Goal: Task Accomplishment & Management: Use online tool/utility

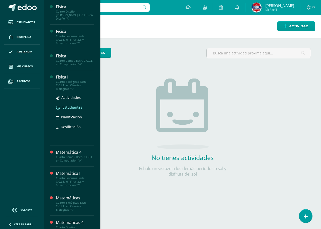
click at [66, 105] on span "Estudiantes" at bounding box center [72, 107] width 20 height 5
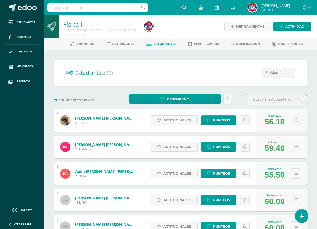
scroll to position [25, 0]
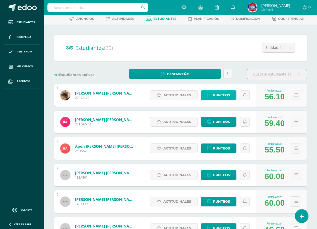
click at [222, 98] on span "Punteos" at bounding box center [221, 95] width 17 height 9
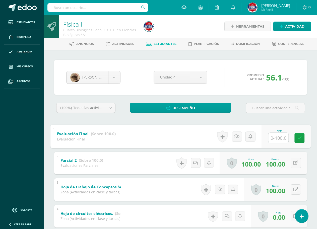
click at [275, 137] on input "text" at bounding box center [278, 138] width 20 height 10
type input "52"
click at [103, 84] on div "Damaris Aguilar Damaris Aguilar Reyna Alvarado Heidy Apén Stephanie Aragón Alis…" at bounding box center [180, 77] width 233 height 19
click at [101, 81] on body "Estudiantes Disciplina Asistencia Mis cursos Archivos Soporte Ayuda Reportar un…" at bounding box center [158, 183] width 317 height 367
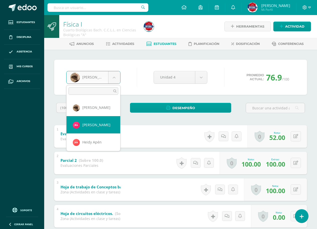
select select "2398"
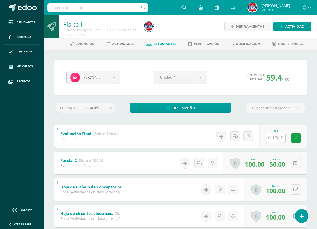
click at [164, 43] on span "Estudiantes" at bounding box center [165, 44] width 23 height 4
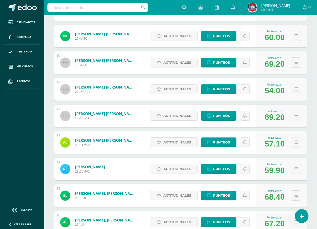
scroll to position [301, 0]
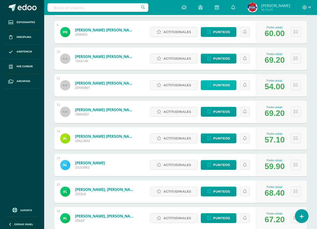
click at [218, 85] on span "Punteos" at bounding box center [221, 85] width 17 height 9
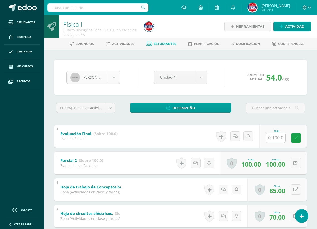
click at [107, 75] on body "Estudiantes Disciplina Asistencia Mis cursos Archivos Soporte Ayuda Reportar un…" at bounding box center [158, 183] width 317 height 367
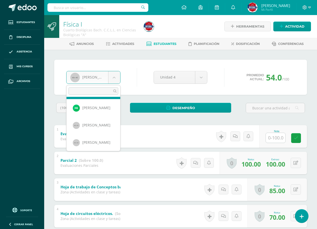
scroll to position [123, 0]
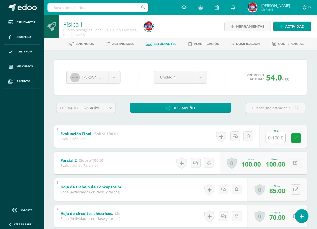
click at [158, 44] on body "Estudiantes Disciplina Asistencia Mis cursos Archivos Soporte Ayuda Reportar un…" at bounding box center [158, 183] width 317 height 367
click at [158, 44] on span "Estudiantes" at bounding box center [165, 44] width 23 height 4
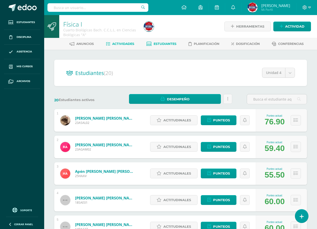
click at [127, 44] on span "Actividades" at bounding box center [123, 44] width 22 height 4
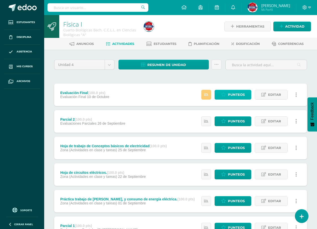
click at [228, 96] on link "Punteos" at bounding box center [233, 95] width 37 height 10
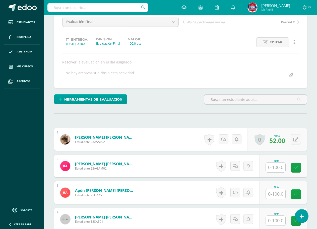
scroll to position [76, 0]
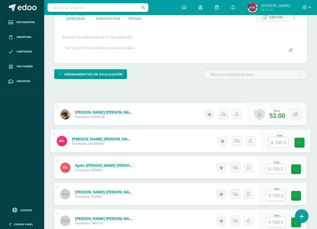
click at [276, 139] on input "text" at bounding box center [278, 143] width 20 height 10
type input "20"
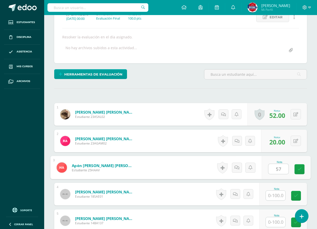
type input "57"
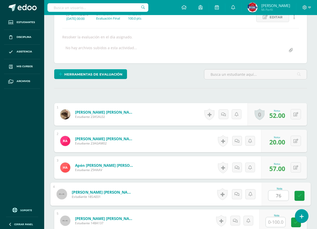
type input "76"
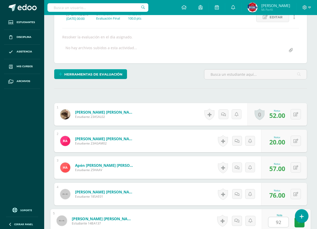
type input "92"
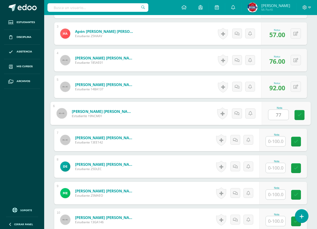
type input "77"
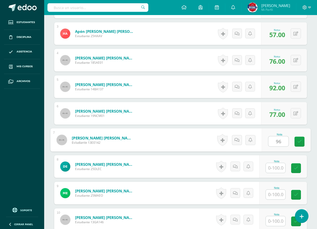
type input "96"
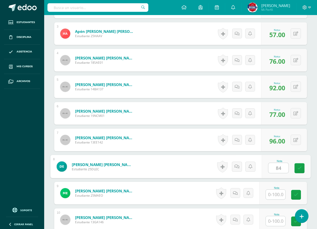
type input "84"
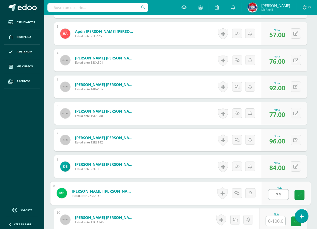
type input "36"
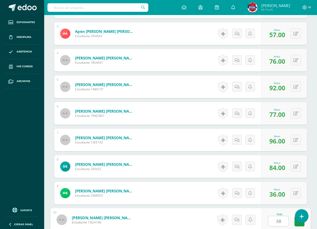
type input "38"
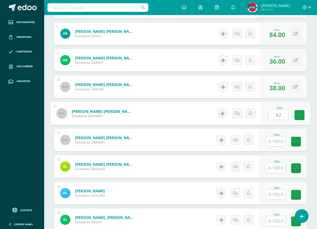
type input "62"
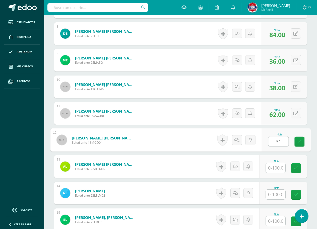
type input "31"
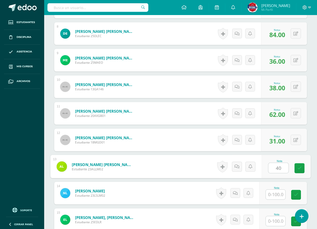
type input "40"
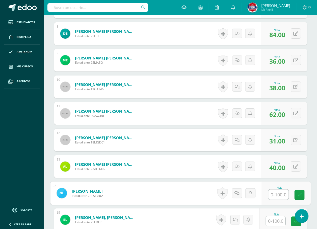
type input "6"
type input "41"
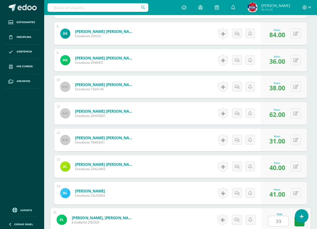
type input "33"
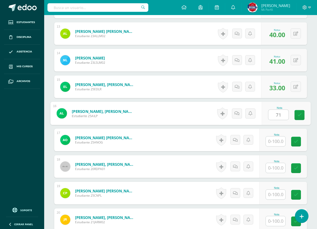
type input "71"
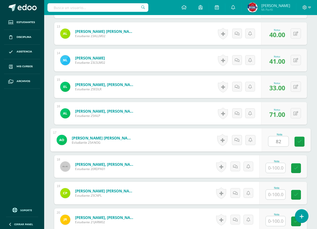
type input "82"
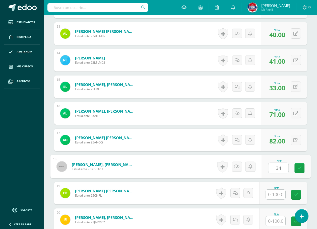
type input "34"
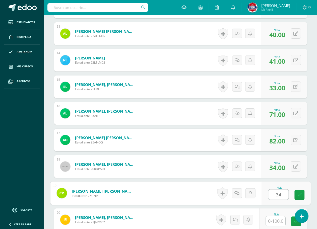
type input "34"
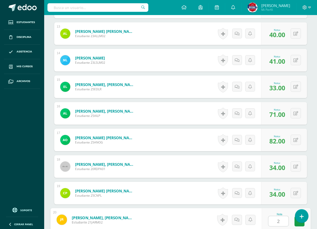
type input "22"
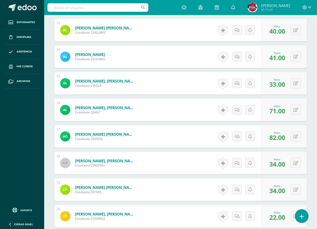
scroll to position [0, 0]
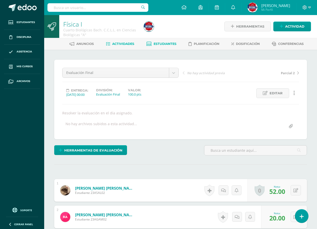
click at [167, 46] on link "Estudiantes" at bounding box center [161, 44] width 30 height 8
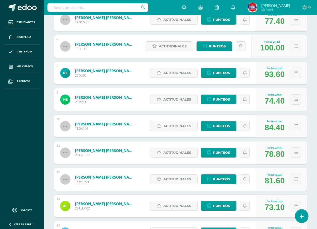
scroll to position [241, 0]
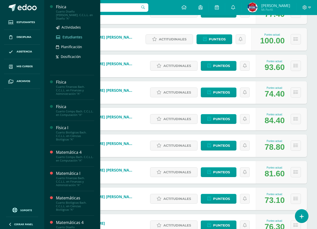
click at [72, 35] on span "Estudiantes" at bounding box center [72, 37] width 20 height 5
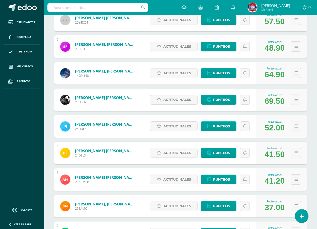
scroll to position [125, 0]
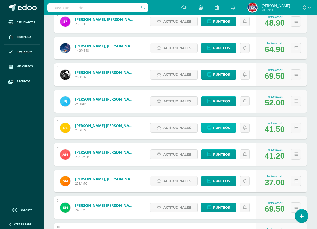
click at [224, 129] on span "Punteos" at bounding box center [221, 127] width 17 height 9
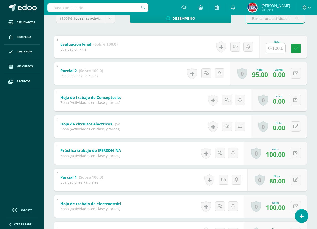
scroll to position [100, 0]
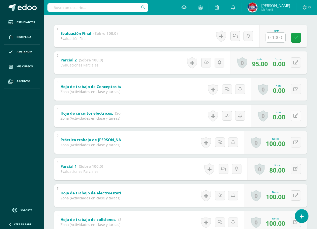
click at [296, 117] on icon at bounding box center [295, 116] width 5 height 4
type input "80"
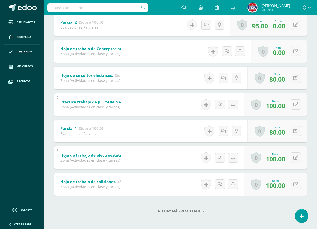
scroll to position [113, 0]
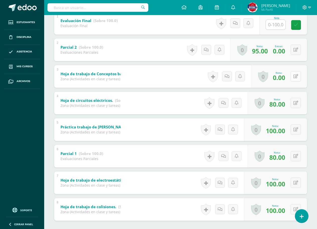
click at [296, 79] on button at bounding box center [296, 76] width 10 height 10
type input "100"
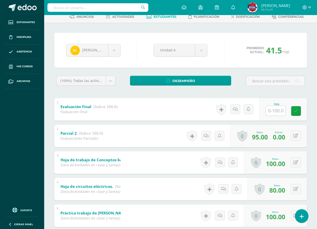
scroll to position [0, 0]
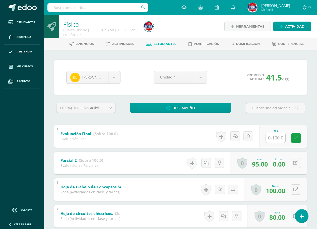
click at [159, 43] on span "Estudiantes" at bounding box center [165, 44] width 23 height 4
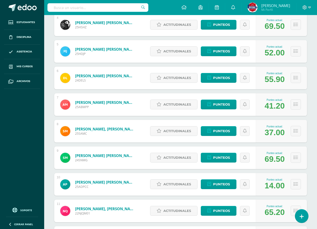
scroll to position [176, 0]
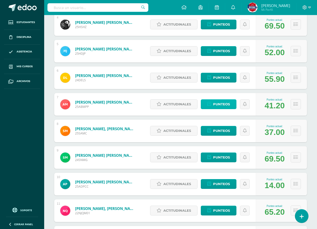
click at [228, 104] on span "Punteos" at bounding box center [221, 104] width 17 height 9
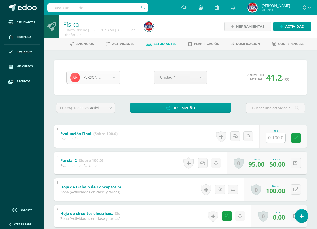
click at [97, 72] on body "Estudiantes Disciplina Asistencia Mis cursos Archivos Soporte Ayuda Reportar un…" at bounding box center [158, 183] width 317 height 367
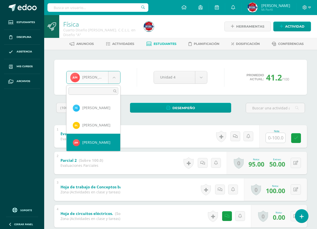
scroll to position [94, 0]
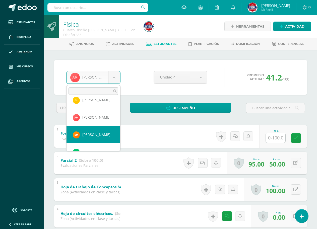
select select "2816"
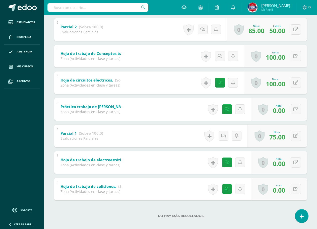
scroll to position [138, 0]
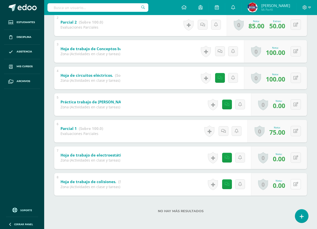
click at [297, 183] on icon at bounding box center [295, 184] width 5 height 4
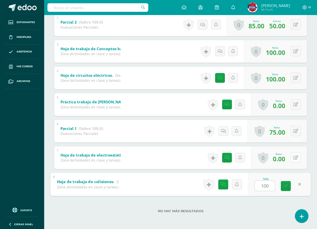
type input "100"
click at [298, 159] on button at bounding box center [296, 158] width 10 height 10
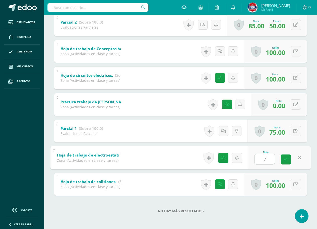
type input "70"
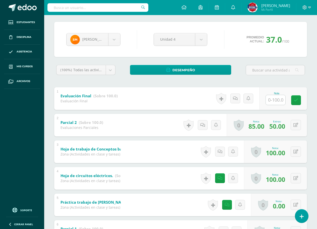
scroll to position [0, 0]
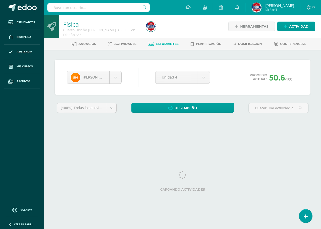
click at [157, 45] on span "Estudiantes" at bounding box center [167, 44] width 23 height 4
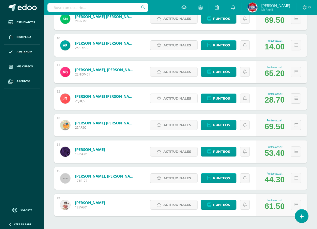
scroll to position [324, 0]
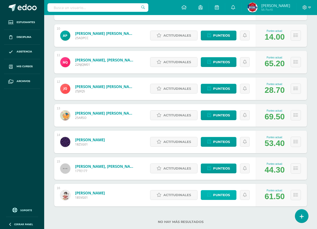
click at [213, 193] on link "Punteos" at bounding box center [219, 195] width 36 height 10
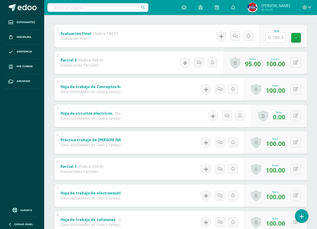
scroll to position [125, 0]
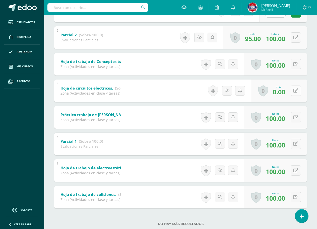
click at [296, 90] on icon at bounding box center [295, 91] width 5 height 4
type input "100"
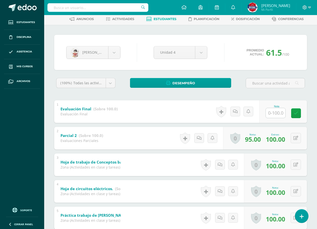
scroll to position [0, 0]
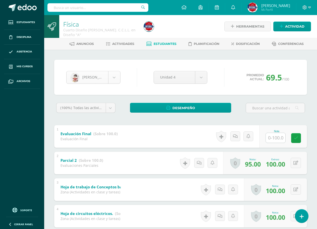
click at [109, 75] on body "Estudiantes Disciplina Asistencia Mis cursos Archivos Soporte Ayuda Reportar un…" at bounding box center [158, 183] width 317 height 367
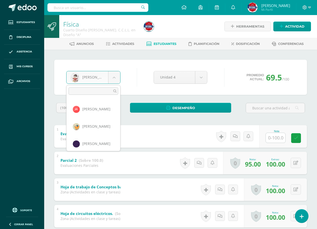
scroll to position [177, 0]
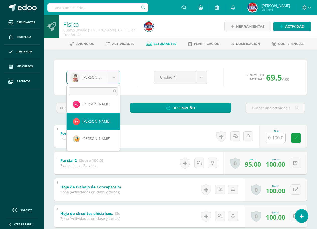
select select "2818"
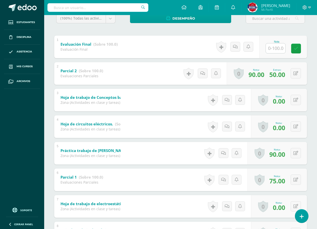
scroll to position [100, 0]
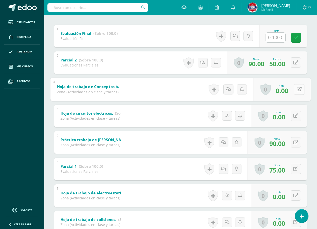
click at [298, 89] on button at bounding box center [299, 89] width 11 height 11
type input "85"
click at [297, 115] on icon at bounding box center [295, 116] width 5 height 4
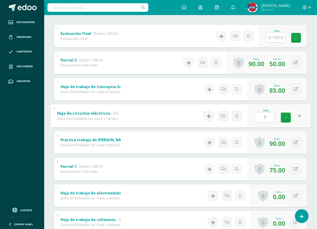
type input "70"
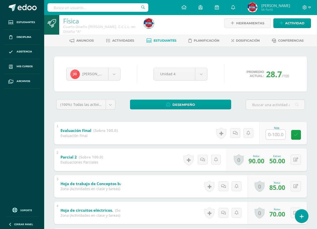
scroll to position [0, 0]
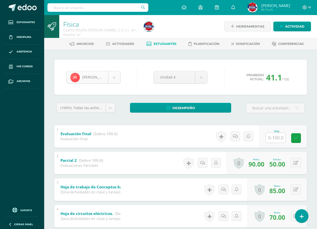
click at [114, 79] on body "Estudiantes Disciplina Asistencia Mis cursos Archivos Soporte Ayuda Reportar un…" at bounding box center [158, 183] width 317 height 367
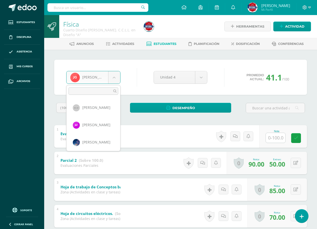
scroll to position [156, 0]
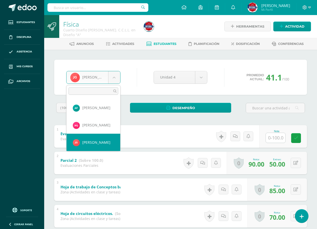
click at [114, 79] on body "Estudiantes Disciplina Asistencia Mis cursos Archivos Soporte Ayuda Reportar un…" at bounding box center [158, 183] width 317 height 367
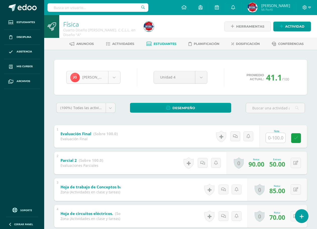
click at [113, 79] on body "Estudiantes Disciplina Asistencia Mis cursos Archivos Soporte Ayuda Reportar un…" at bounding box center [158, 183] width 317 height 367
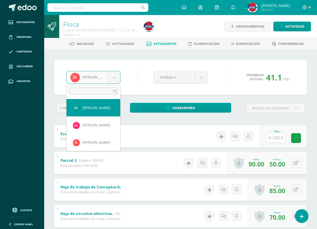
select select "2817"
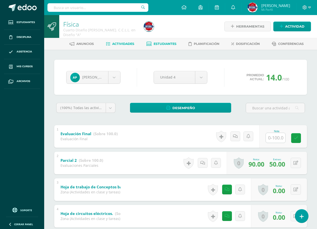
click at [126, 47] on link "Actividades" at bounding box center [120, 44] width 28 height 8
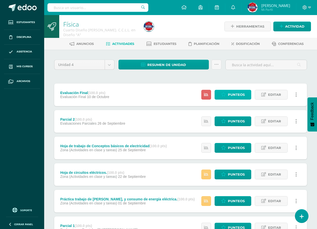
click at [238, 95] on span "Punteos" at bounding box center [236, 94] width 17 height 9
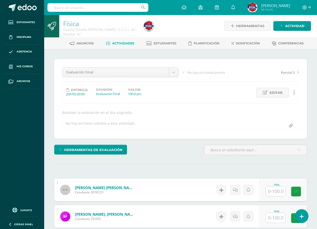
scroll to position [51, 0]
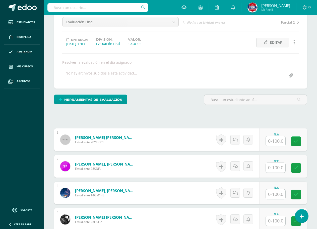
click at [271, 141] on input "text" at bounding box center [276, 141] width 20 height 10
type input "47"
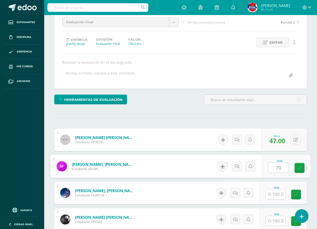
type input "70"
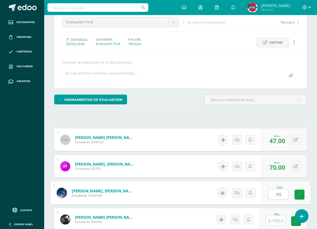
type input "90"
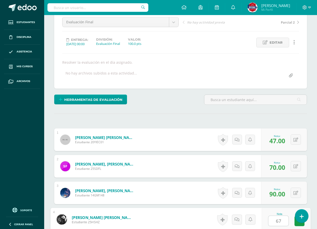
type input "67"
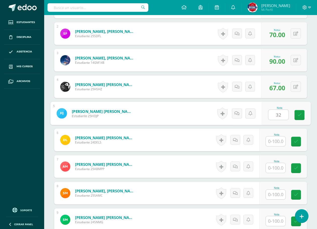
type input "32"
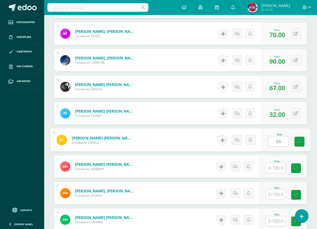
type input "56"
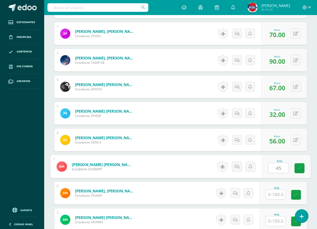
type input "45"
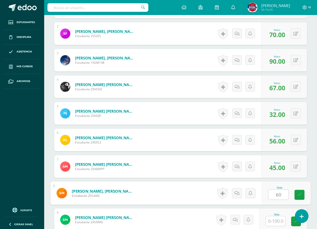
type input "60"
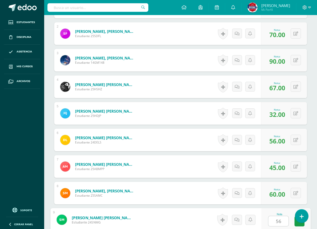
type input "56"
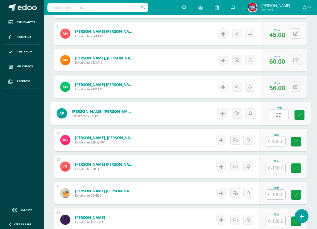
type input "25"
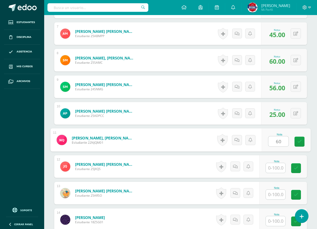
type input "60"
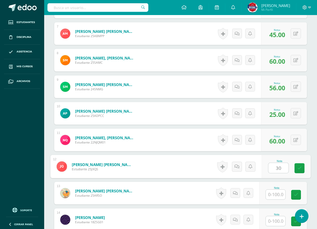
type input "30"
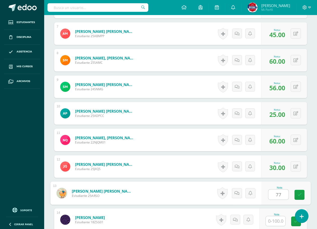
type input "77"
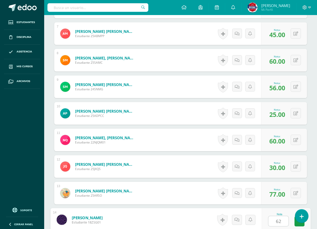
type input "62"
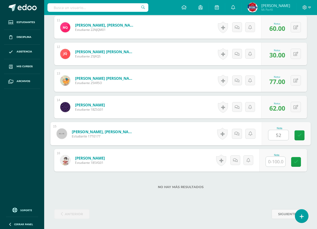
type input "52"
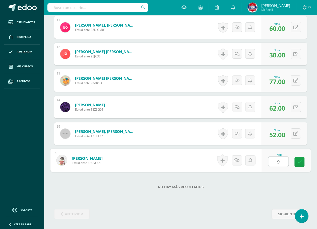
type input "92"
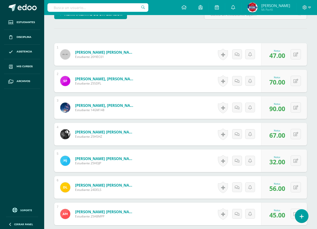
scroll to position [0, 0]
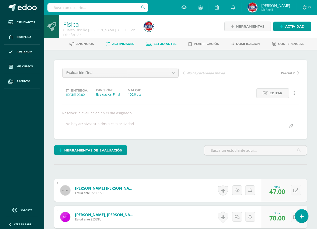
click at [151, 43] on icon at bounding box center [148, 44] width 5 height 4
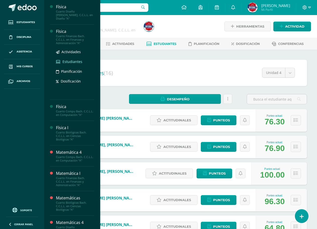
click at [71, 59] on span "Estudiantes" at bounding box center [72, 61] width 20 height 5
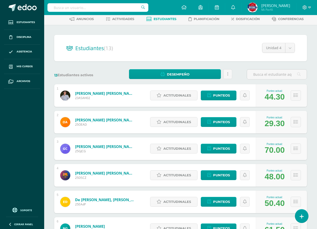
scroll to position [25, 0]
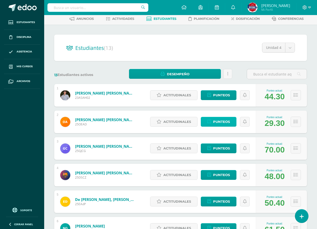
click at [228, 123] on span "Punteos" at bounding box center [221, 121] width 17 height 9
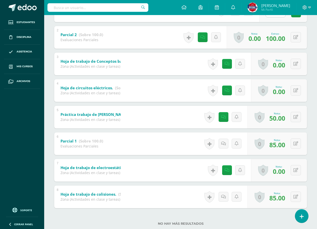
scroll to position [113, 0]
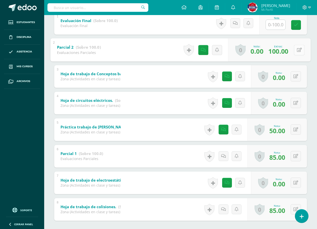
click at [297, 47] on button at bounding box center [299, 50] width 11 height 11
type input "95"
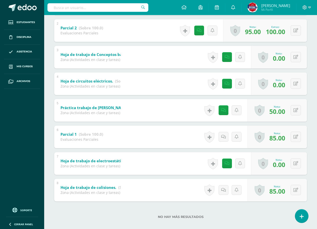
scroll to position [138, 0]
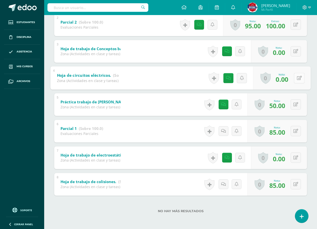
click at [296, 76] on button at bounding box center [299, 78] width 11 height 11
type input "70"
click at [295, 156] on icon at bounding box center [295, 158] width 5 height 4
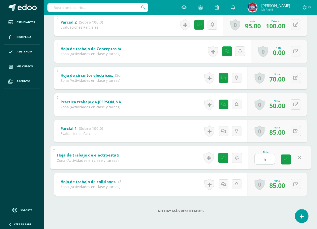
type input "50"
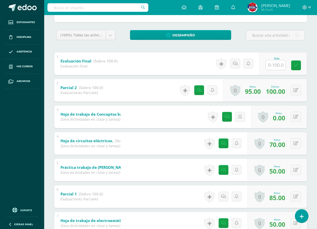
scroll to position [0, 0]
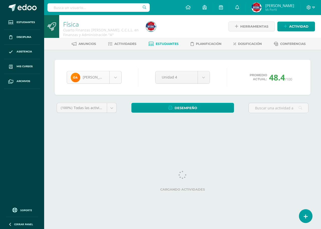
click at [108, 80] on body "Estudiantes Disciplina Asistencia Mis cursos Archivos Soporte Ayuda Reportar un…" at bounding box center [160, 67] width 321 height 135
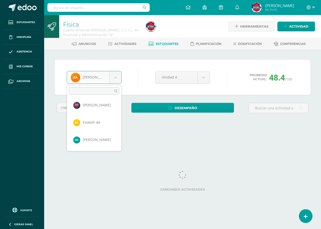
scroll to position [50, 0]
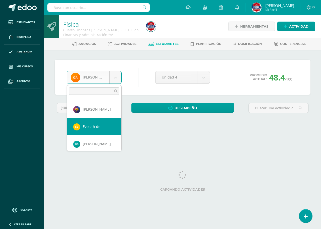
select select "2839"
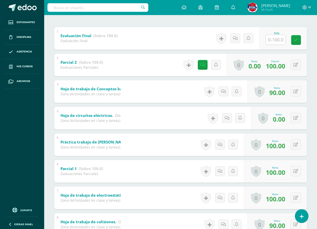
scroll to position [100, 0]
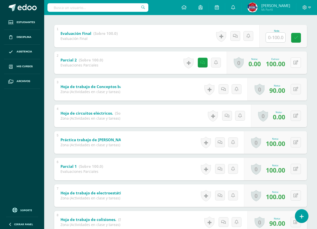
click at [297, 64] on icon at bounding box center [295, 62] width 5 height 4
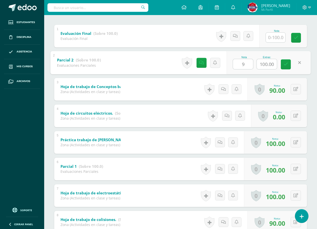
type input "95"
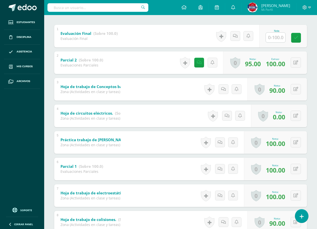
scroll to position [0, 0]
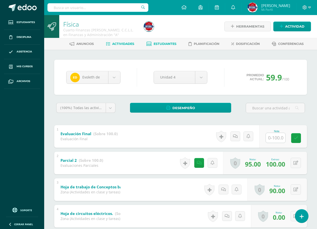
click at [118, 44] on span "Actividades" at bounding box center [123, 44] width 22 height 4
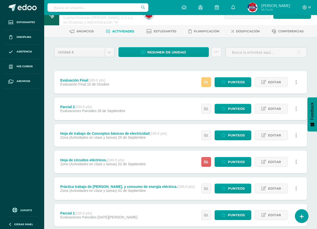
scroll to position [25, 0]
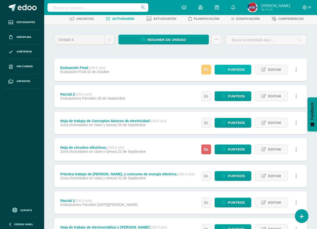
click at [236, 71] on span "Punteos" at bounding box center [236, 69] width 17 height 9
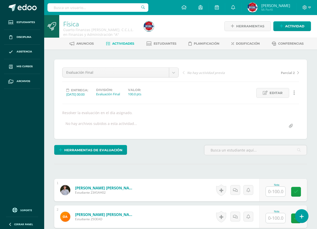
scroll to position [50, 0]
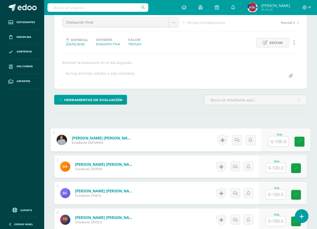
click at [272, 142] on input "text" at bounding box center [278, 142] width 20 height 10
type input "32"
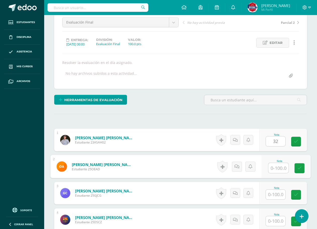
scroll to position [51, 0]
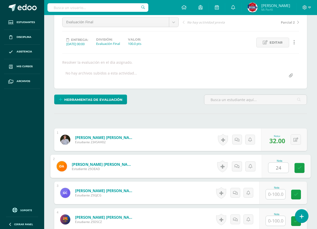
type input "24"
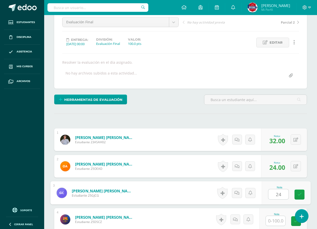
type input "24"
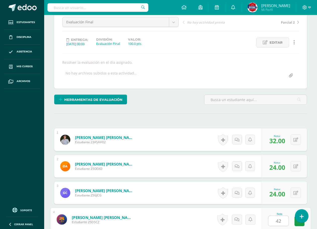
type input "42"
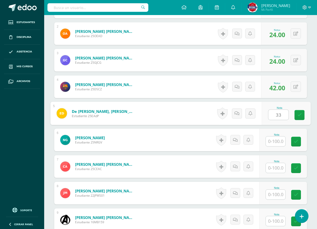
type input "33"
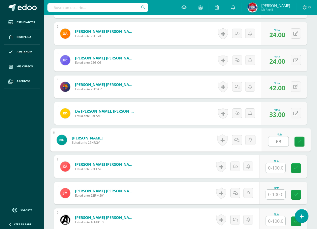
type input "63"
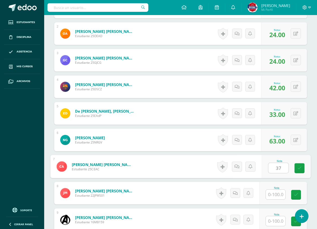
type input "37"
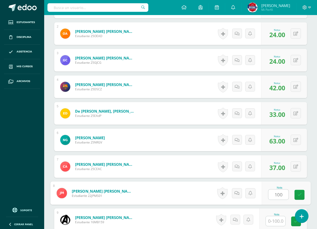
type input "100"
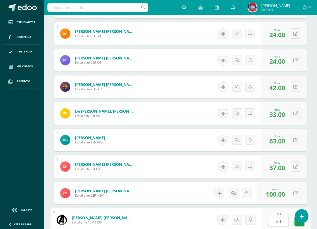
type input "24"
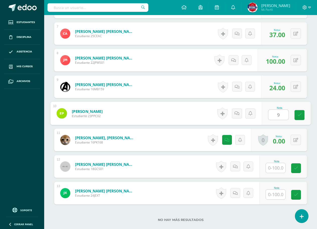
type input "90"
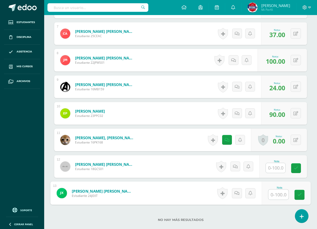
click at [284, 196] on input "text" at bounding box center [278, 195] width 20 height 10
click at [282, 169] on input "text" at bounding box center [276, 168] width 20 height 10
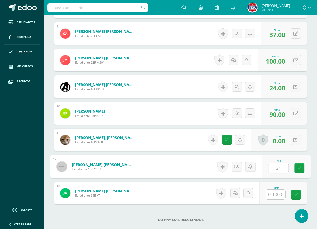
type input "31"
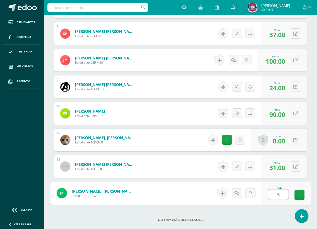
type input "51"
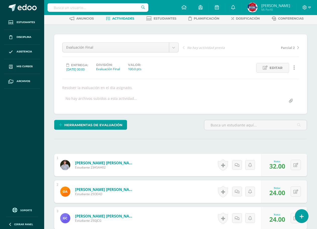
scroll to position [0, 0]
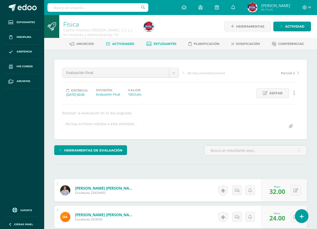
click at [165, 46] on span "Estudiantes" at bounding box center [165, 44] width 23 height 4
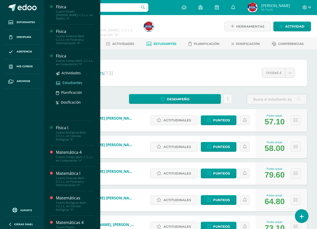
click at [73, 80] on span "Estudiantes" at bounding box center [72, 82] width 20 height 5
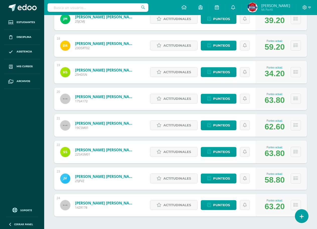
scroll to position [502, 0]
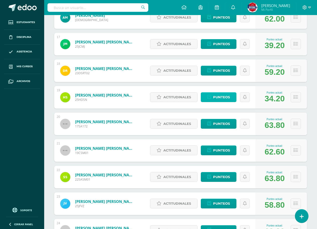
click at [216, 96] on span "Punteos" at bounding box center [221, 97] width 17 height 9
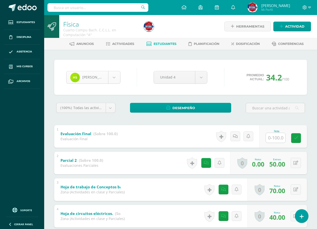
click at [73, 77] on body "Estudiantes Disciplina Asistencia Mis cursos Archivos Soporte Ayuda Reportar un…" at bounding box center [158, 183] width 317 height 367
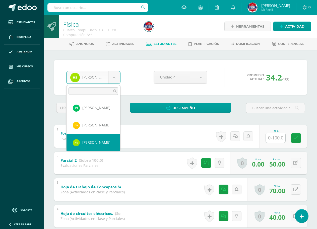
scroll to position [262, 0]
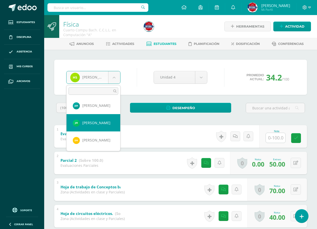
select select "2807"
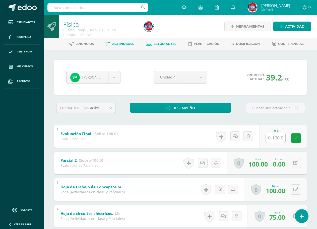
click at [127, 43] on span "Actividades" at bounding box center [123, 44] width 22 height 4
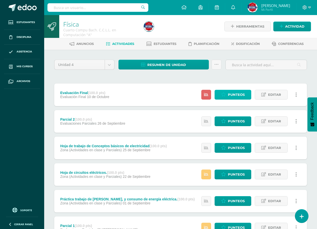
click at [234, 95] on span "Punteos" at bounding box center [236, 94] width 17 height 9
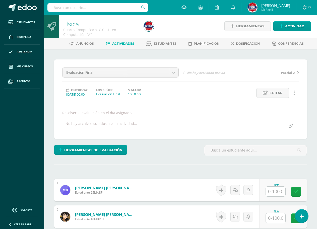
scroll to position [50, 0]
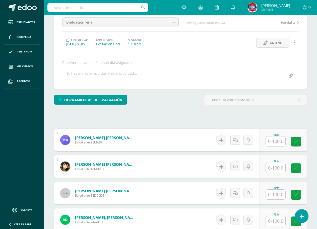
click at [277, 145] on input "text" at bounding box center [276, 142] width 20 height 10
type input "28"
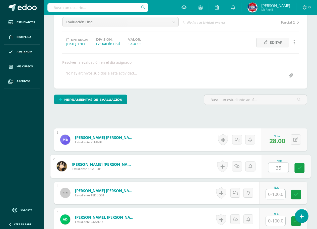
scroll to position [51, 0]
type input "35"
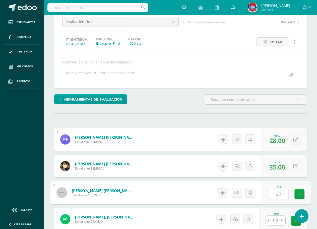
type input "32"
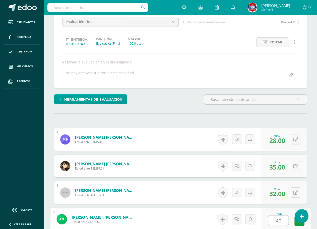
type input "40"
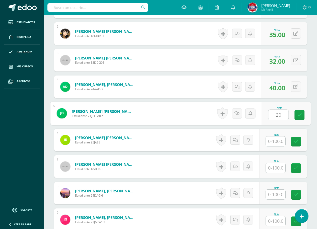
type input "20"
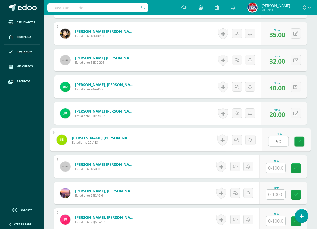
type input "90"
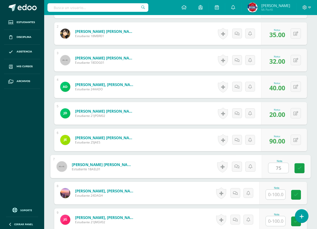
type input "75"
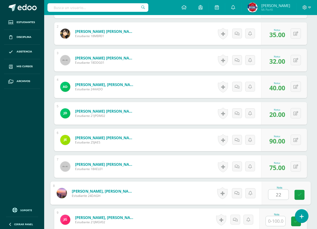
type input "22"
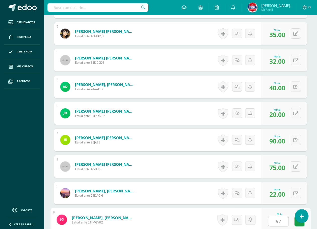
type input "97"
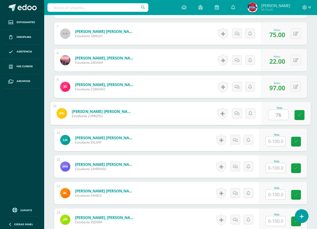
type input "76"
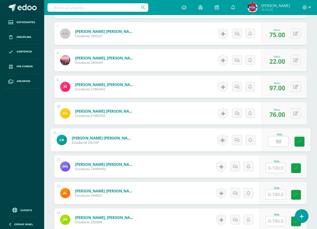
type input "50"
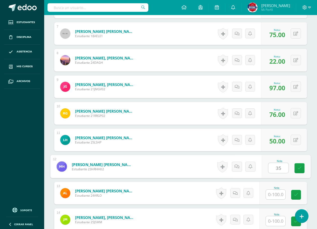
type input "35"
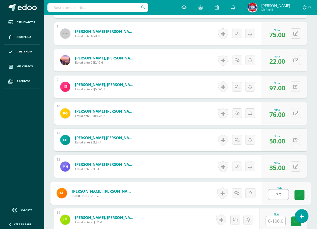
type input "70"
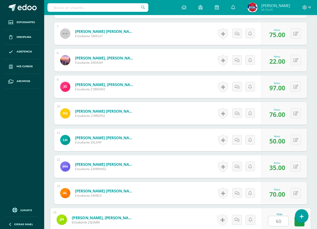
type input "60"
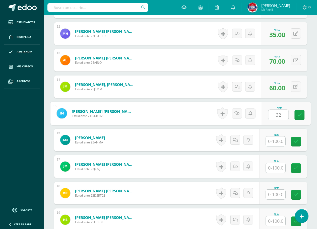
type input "32"
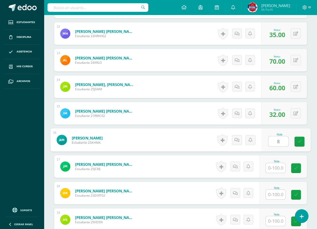
type input "8"
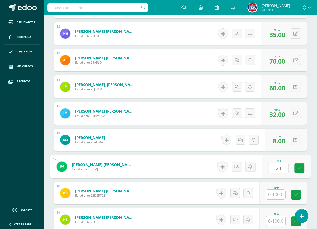
type input "24"
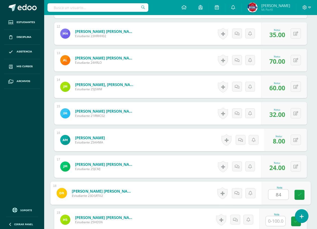
type input "84"
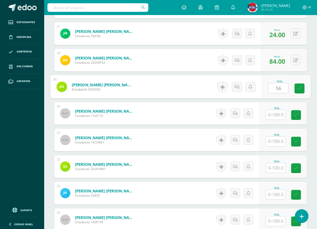
type input "56"
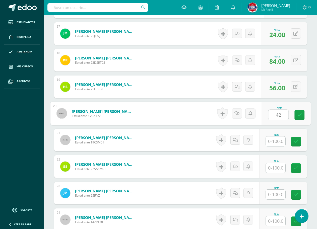
type input "42"
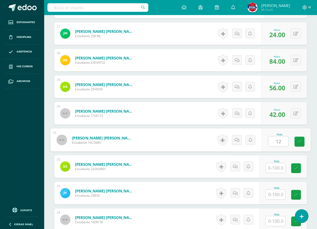
type input "12"
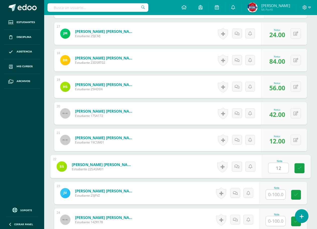
type input "12"
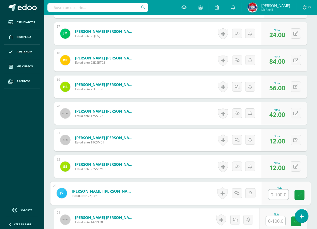
type input "4"
type input "25"
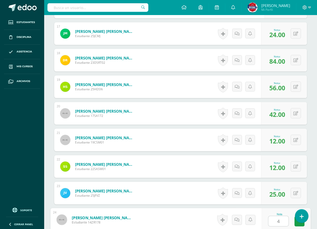
type input "41"
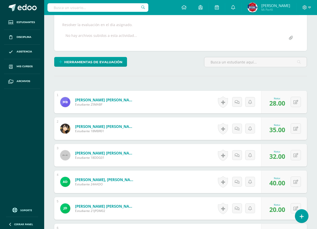
scroll to position [0, 0]
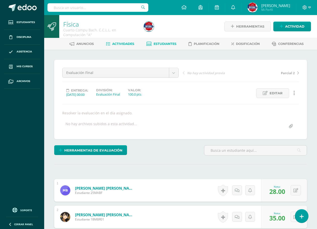
click at [153, 41] on link "Estudiantes" at bounding box center [161, 44] width 30 height 8
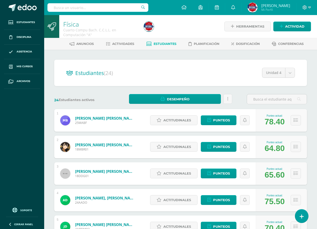
click at [142, 73] on h2 "Estudiantes (24)" at bounding box center [180, 73] width 229 height 10
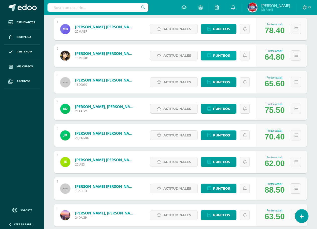
scroll to position [100, 0]
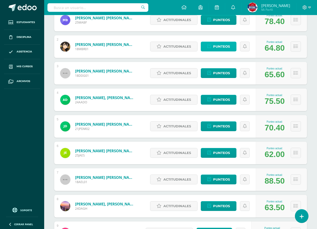
click at [226, 50] on span "Punteos" at bounding box center [221, 46] width 17 height 9
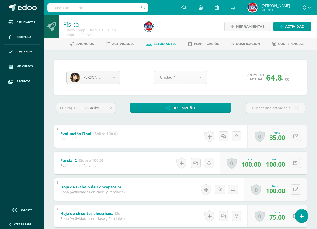
click at [182, 74] on body "Estudiantes Disciplina Asistencia Mis cursos Archivos Soporte Ayuda Reportar un…" at bounding box center [158, 183] width 317 height 367
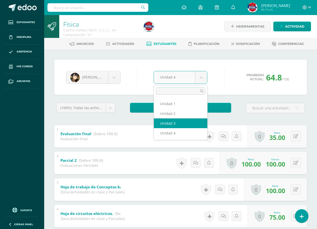
select select "Unidad 3"
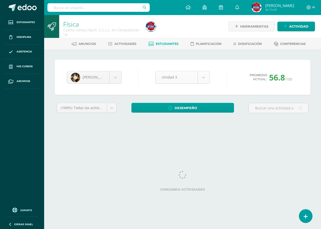
click at [196, 74] on body "Estudiantes Disciplina Asistencia Mis cursos Archivos Soporte Ayuda Reportar un…" at bounding box center [160, 67] width 321 height 135
select select "Unidad 2"
click at [222, 66] on div "Mynor Beltranena Mario Barillas Mynor Beltranena Diego Davila Angel Donis Juan …" at bounding box center [183, 77] width 256 height 35
click at [201, 75] on body "Estudiantes Disciplina Asistencia Mis cursos Archivos Soporte Ayuda Reportar un…" at bounding box center [160, 67] width 321 height 135
select select "Unidad 1"
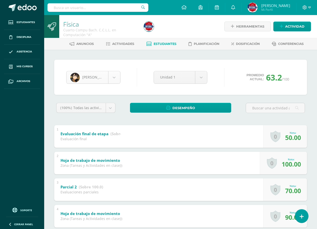
click at [112, 78] on body "Estudiantes Disciplina Asistencia Mis cursos Archivos Soporte Ayuda Reportar un…" at bounding box center [158, 183] width 317 height 367
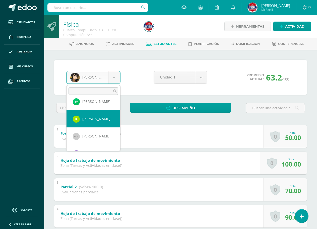
scroll to position [71, 0]
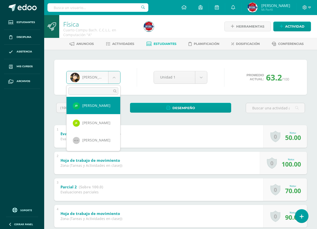
select select "1917"
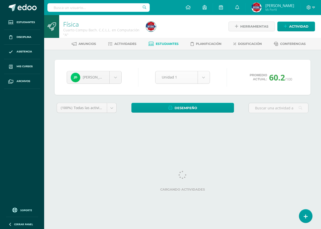
click at [191, 79] on body "Estudiantes Disciplina Asistencia Mis cursos Archivos Soporte Ayuda Reportar un…" at bounding box center [160, 67] width 321 height 135
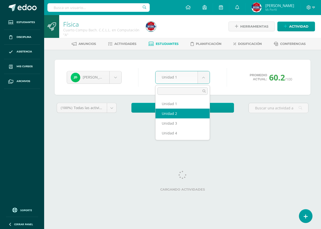
select select "Unidad 2"
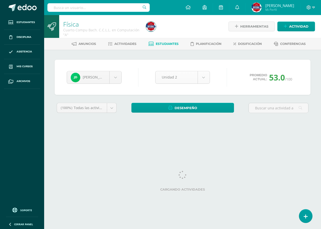
click at [189, 79] on body "Estudiantes Disciplina Asistencia Mis cursos Archivos Soporte Ayuda Reportar un…" at bounding box center [160, 67] width 321 height 135
select select "Unidad 3"
click at [173, 72] on body "Estudiantes Disciplina Asistencia Mis cursos Archivos Soporte Ayuda Reportar un…" at bounding box center [160, 67] width 321 height 135
select select "Unidad 4"
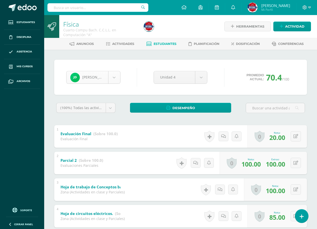
click at [104, 82] on body "Estudiantes Disciplina Asistencia Mis cursos Archivos Soporte Ayuda Reportar un…" at bounding box center [158, 183] width 317 height 367
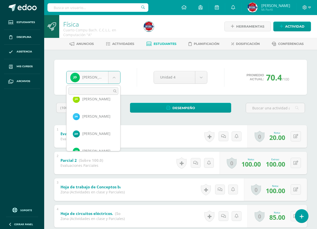
scroll to position [235, 0]
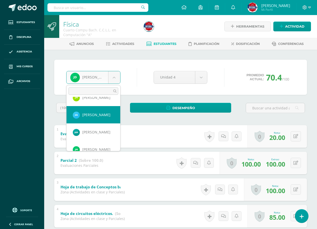
select select "1924"
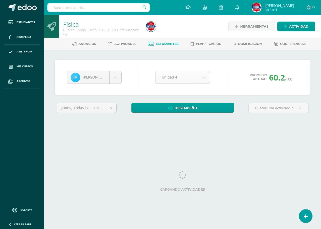
click at [176, 76] on body "Estudiantes Disciplina Asistencia Mis cursos Archivos Soporte Ayuda Reportar un…" at bounding box center [160, 67] width 321 height 135
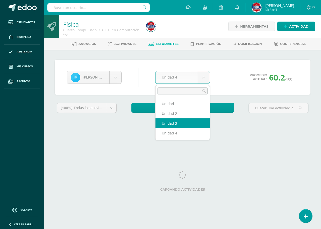
select select "Unidad 3"
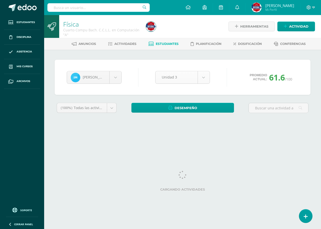
click at [200, 79] on body "Estudiantes Disciplina Asistencia Mis cursos Archivos Soporte Ayuda Reportar un…" at bounding box center [160, 67] width 321 height 135
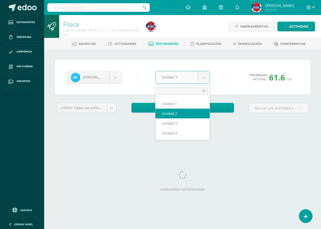
select select "Unidad 2"
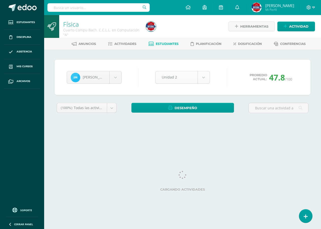
click at [181, 79] on body "Estudiantes Disciplina Asistencia Mis cursos Archivos Soporte Ayuda Reportar un…" at bounding box center [160, 67] width 321 height 135
select select "Unidad 1"
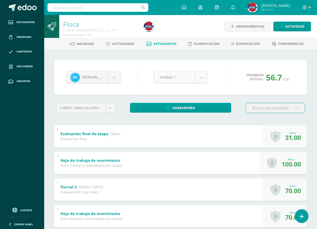
click at [193, 74] on body "Estudiantes Disciplina Asistencia Mis cursos Archivos Soporte Ayuda Reportar un…" at bounding box center [158, 183] width 317 height 367
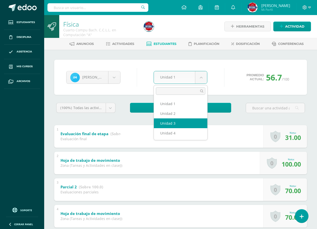
select select "Unidad 3"
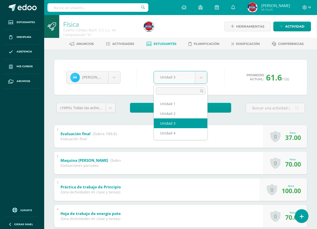
click at [163, 74] on body "Estudiantes Disciplina Asistencia Mis cursos Archivos Soporte Ayuda Reportar un…" at bounding box center [158, 170] width 317 height 341
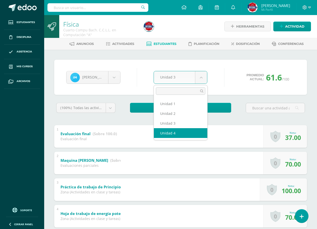
select select "Unidad 4"
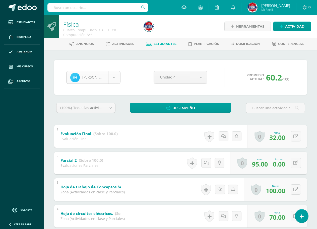
click at [113, 77] on body "Estudiantes Disciplina Asistencia Mis cursos Archivos Soporte Ayuda Reportar un…" at bounding box center [158, 183] width 317 height 367
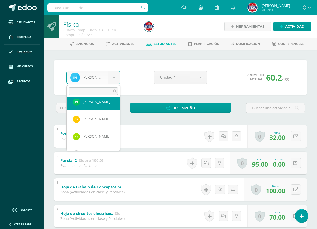
scroll to position [279, 0]
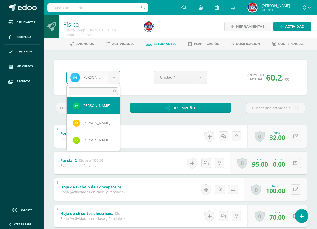
select select "2807"
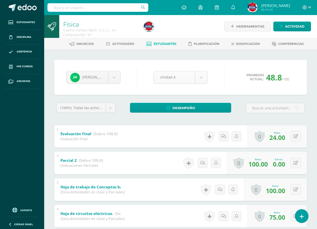
click at [191, 78] on body "Estudiantes Disciplina Asistencia Mis cursos Archivos Soporte Ayuda Reportar un…" at bounding box center [158, 183] width 317 height 367
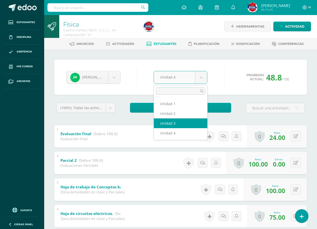
select select "Unidad 3"
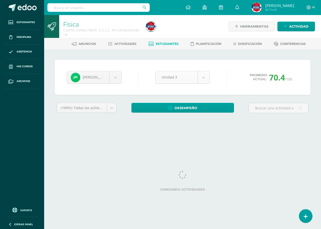
click at [183, 73] on body "Estudiantes Disciplina Asistencia Mis cursos Archivos Soporte Ayuda Reportar un…" at bounding box center [160, 67] width 321 height 135
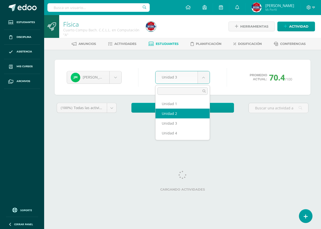
select select "Unidad 2"
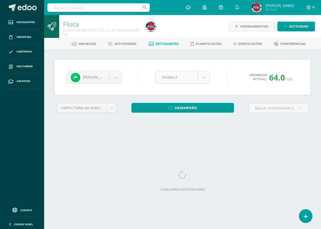
click at [179, 78] on body "Estudiantes Disciplina Asistencia Mis cursos Archivos Soporte Ayuda Reportar un…" at bounding box center [160, 67] width 321 height 135
select select "Unidad 1"
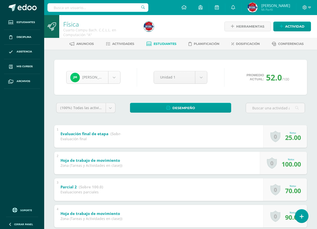
click at [104, 75] on body "Estudiantes Disciplina Asistencia Mis cursos Archivos Soporte Ayuda Reportar un…" at bounding box center [158, 183] width 317 height 367
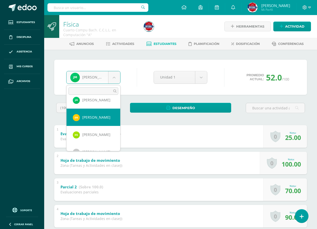
scroll to position [279, 0]
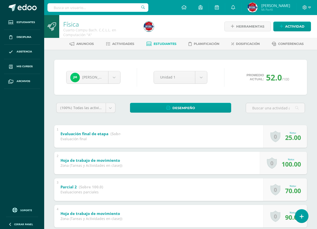
click at [223, 94] on body "Estudiantes Disciplina Asistencia Mis cursos Archivos Soporte Ayuda Reportar un…" at bounding box center [158, 183] width 317 height 367
click at [191, 74] on body "Estudiantes Disciplina Asistencia Mis cursos Archivos Soporte Ayuda Reportar un…" at bounding box center [158, 183] width 317 height 367
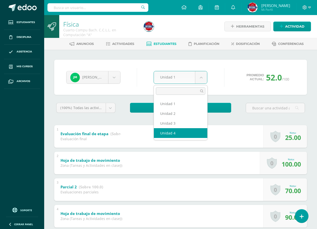
select select "Unidad 4"
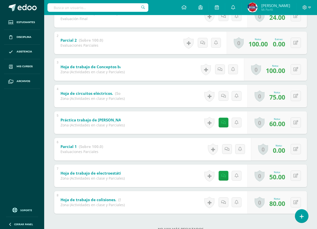
scroll to position [138, 0]
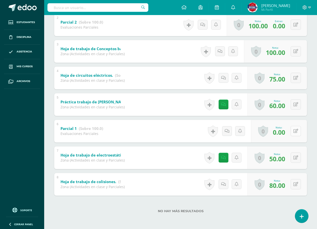
click at [300, 129] on button at bounding box center [296, 131] width 10 height 10
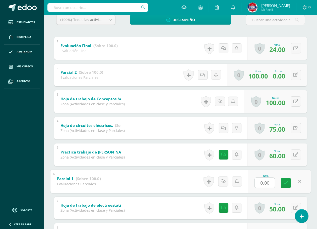
scroll to position [113, 0]
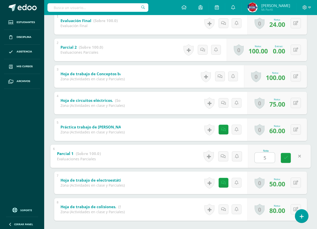
type input "50"
click at [286, 159] on icon at bounding box center [286, 158] width 5 height 4
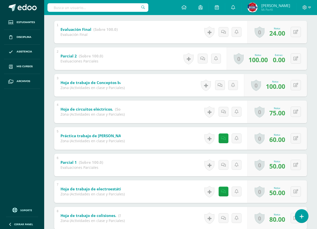
scroll to position [138, 0]
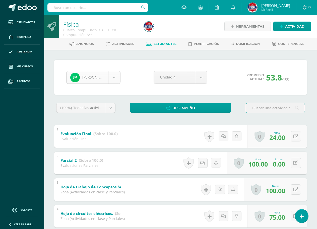
click at [100, 80] on body "Estudiantes Disciplina Asistencia Mis cursos Archivos Soporte Ayuda Reportar un…" at bounding box center [158, 183] width 317 height 367
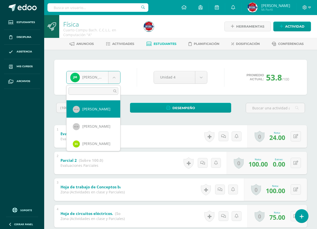
scroll to position [302, 0]
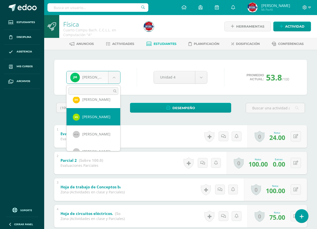
select select "2808"
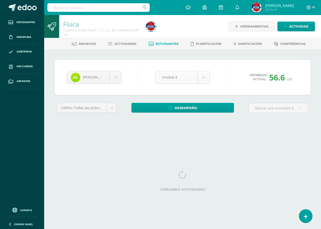
click at [168, 74] on body "Estudiantes Disciplina Asistencia Mis cursos Archivos Soporte Ayuda Reportar un…" at bounding box center [160, 67] width 321 height 135
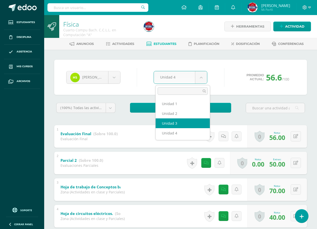
select select "Unidad 3"
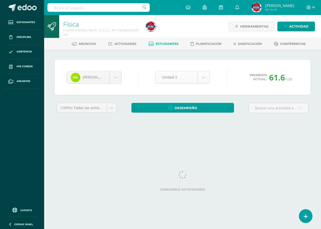
click at [176, 78] on body "Estudiantes Disciplina Asistencia Mis cursos Archivos Soporte Ayuda Reportar un…" at bounding box center [160, 67] width 321 height 135
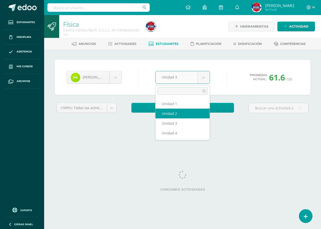
select select "Unidad 2"
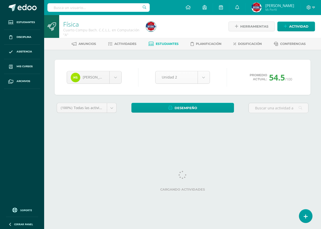
click at [168, 79] on body "Estudiantes Disciplina Asistencia Mis cursos Archivos Soporte Ayuda Reportar un…" at bounding box center [160, 67] width 321 height 135
select select "Unidad 1"
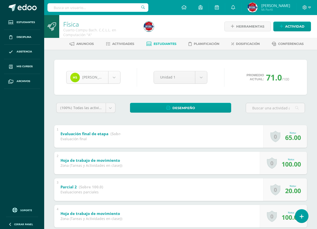
click at [99, 82] on body "Estudiantes Disciplina Asistencia Mis cursos Archivos Soporte Ayuda Reportar un…" at bounding box center [158, 183] width 317 height 367
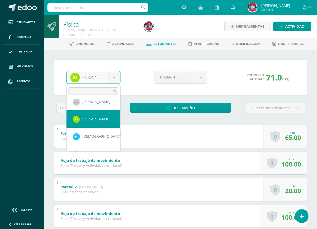
scroll to position [348, 0]
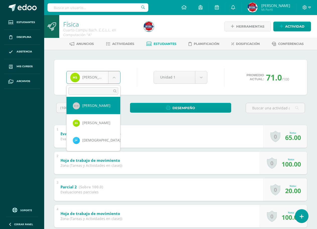
select select "1114"
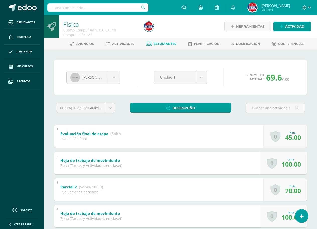
click at [172, 78] on body "Estudiantes Disciplina Asistencia Mis cursos Archivos Soporte Ayuda Reportar un…" at bounding box center [158, 183] width 317 height 367
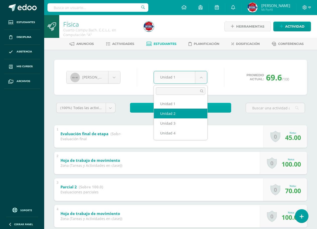
select select "Unidad 2"
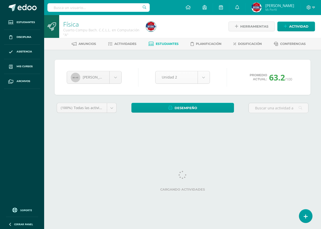
click at [165, 78] on body "Estudiantes Disciplina Asistencia Mis cursos Archivos Soporte Ayuda Reportar un…" at bounding box center [160, 67] width 321 height 135
select select "Unidad 3"
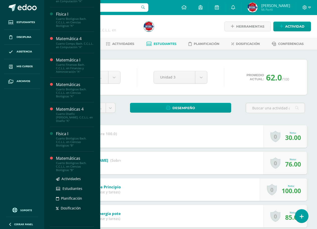
scroll to position [75, 0]
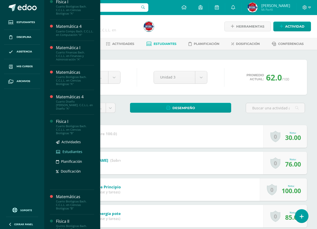
click at [71, 149] on span "Estudiantes" at bounding box center [72, 151] width 20 height 5
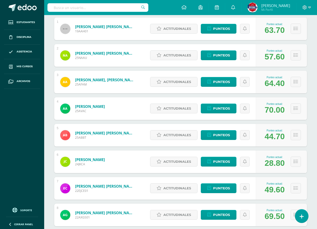
scroll to position [125, 0]
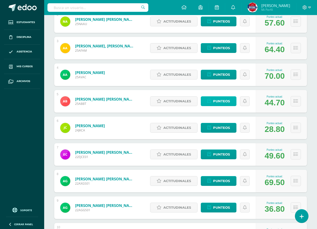
click at [221, 101] on span "Punteos" at bounding box center [221, 101] width 17 height 9
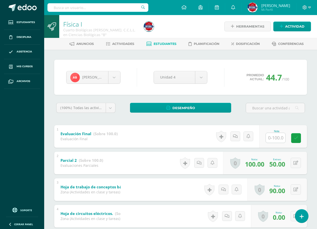
scroll to position [138, 0]
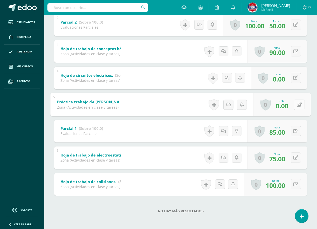
click at [297, 105] on icon at bounding box center [299, 104] width 5 height 4
type input "70"
click at [293, 80] on button at bounding box center [296, 78] width 10 height 10
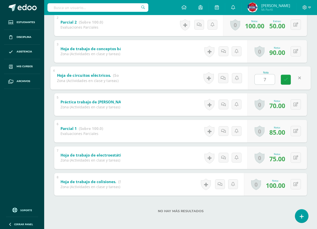
type input "70"
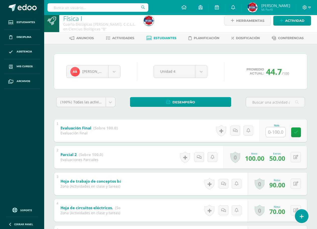
scroll to position [0, 0]
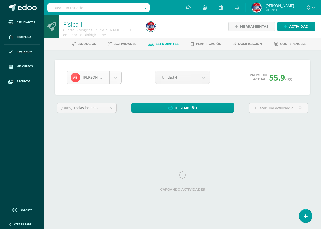
click at [111, 80] on body "Estudiantes Disciplina Asistencia Mis cursos Archivos Soporte Ayuda Reportar un…" at bounding box center [160, 67] width 321 height 135
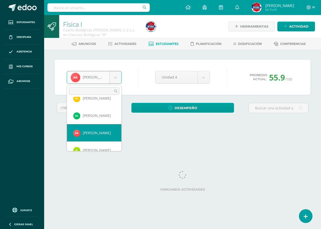
scroll to position [59, 0]
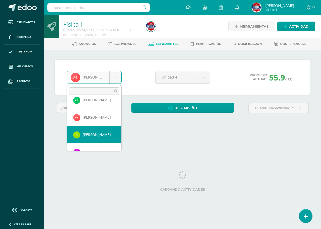
select select "2568"
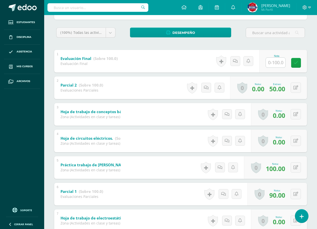
scroll to position [138, 0]
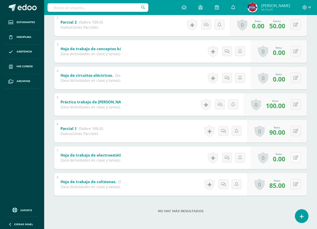
click at [297, 157] on icon at bounding box center [295, 158] width 5 height 4
type input "70"
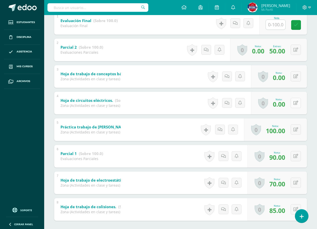
click at [295, 105] on button at bounding box center [296, 103] width 10 height 10
type input "70"
drag, startPoint x: 297, startPoint y: 70, endPoint x: 298, endPoint y: 75, distance: 4.5
click at [297, 71] on div "0 Logros Logros obtenidos Aún no hay logros agregados Nota: 0.00" at bounding box center [279, 76] width 56 height 23
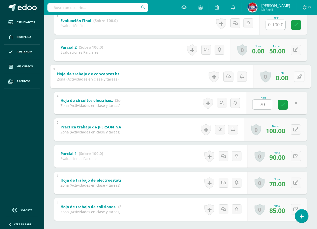
click at [298, 76] on icon at bounding box center [299, 76] width 5 height 4
type input "80"
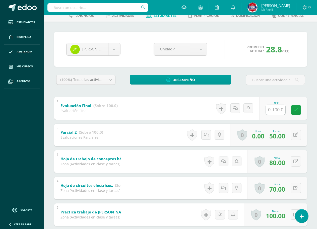
scroll to position [0, 0]
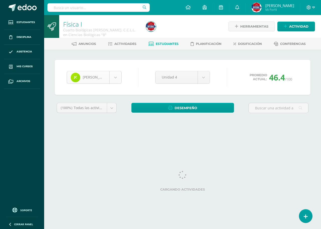
click at [110, 75] on body "Estudiantes Disciplina Asistencia Mis cursos Archivos Soporte Ayuda Reportar un…" at bounding box center [160, 67] width 321 height 135
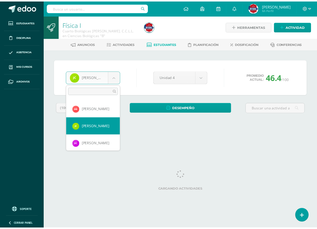
scroll to position [77, 0]
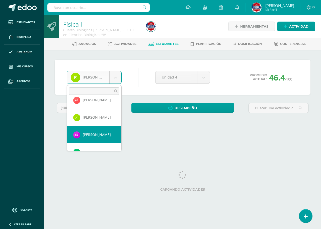
select select "2093"
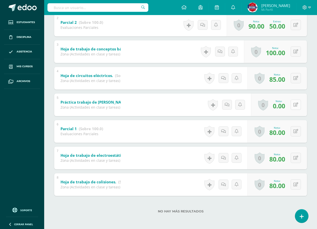
scroll to position [138, 0]
click at [295, 108] on button at bounding box center [296, 104] width 10 height 10
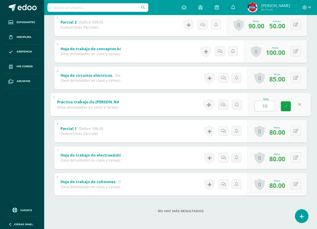
type input "100"
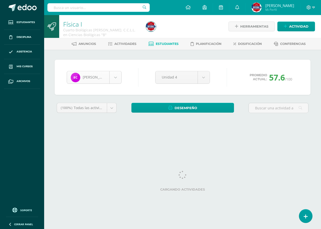
click at [104, 76] on body "Estudiantes Disciplina Asistencia Mis cursos Archivos Soporte Ayuda Reportar un…" at bounding box center [160, 67] width 321 height 135
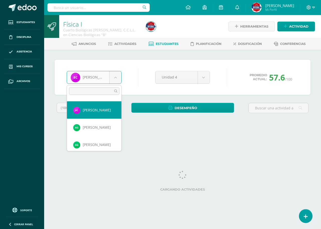
scroll to position [104, 0]
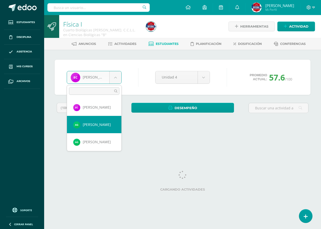
select select "2095"
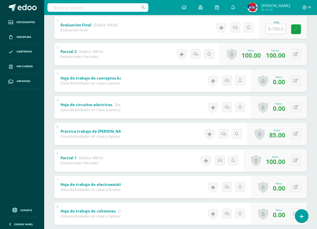
scroll to position [138, 0]
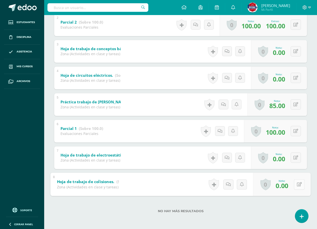
click at [297, 183] on icon at bounding box center [299, 184] width 5 height 4
type input "70"
click at [296, 158] on icon at bounding box center [295, 158] width 5 height 4
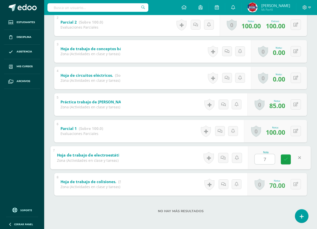
type input "70"
click at [288, 158] on link at bounding box center [286, 159] width 10 height 10
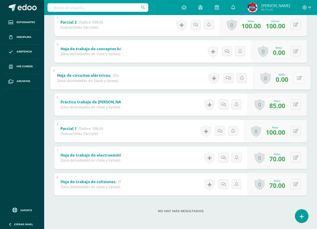
click at [297, 77] on icon at bounding box center [299, 78] width 5 height 4
type input "75"
click at [309, 64] on div "Ana García Alexa Aceituno Nelly Aguilar Astrid Agustin Alicia Alvarez André Ber…" at bounding box center [180, 70] width 257 height 298
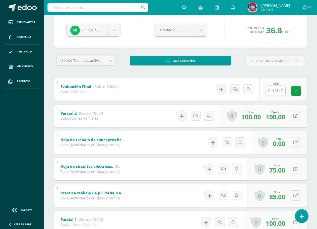
scroll to position [0, 0]
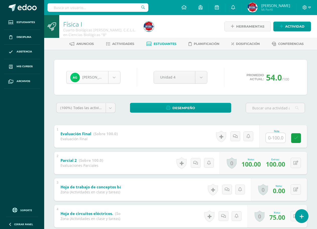
click at [102, 76] on body "Estudiantes Disciplina Asistencia Mis cursos Archivos Soporte Ayuda Reportar un…" at bounding box center [158, 183] width 317 height 367
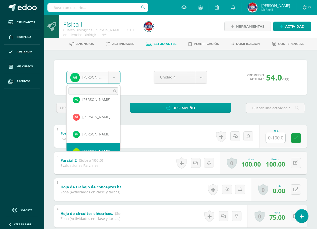
scroll to position [156, 0]
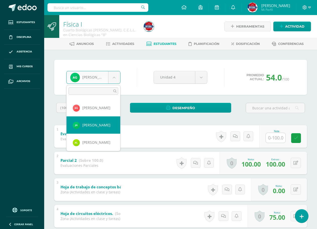
select select "2831"
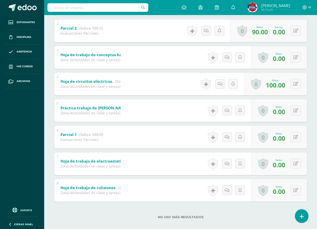
scroll to position [138, 0]
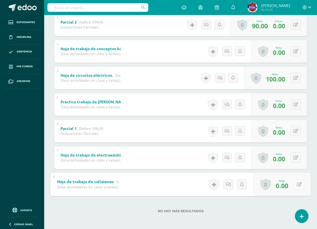
click at [297, 185] on icon at bounding box center [299, 184] width 5 height 4
type input "80"
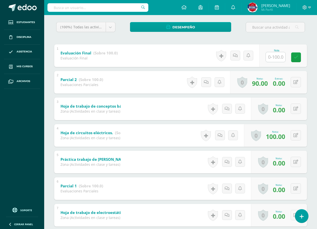
scroll to position [0, 0]
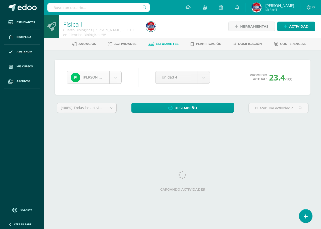
click at [111, 74] on body "Estudiantes Disciplina Asistencia Mis cursos Archivos Soporte Ayuda Reportar un…" at bounding box center [160, 67] width 321 height 135
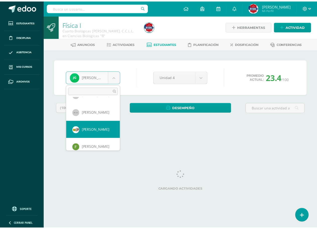
scroll to position [239, 0]
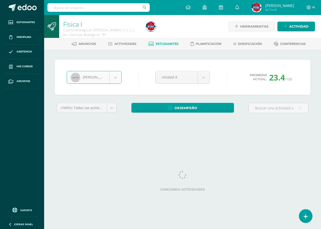
select select "1106"
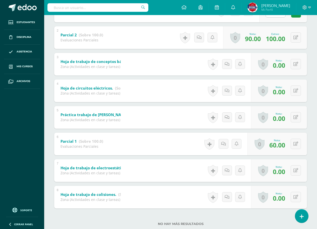
scroll to position [138, 0]
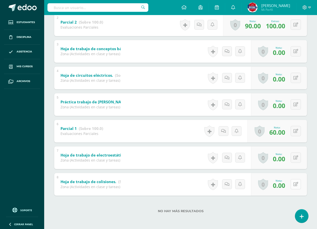
click at [295, 181] on button at bounding box center [296, 184] width 10 height 10
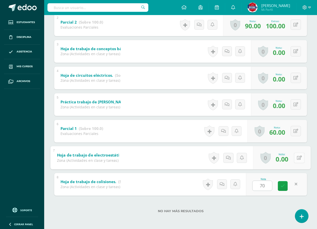
click at [295, 156] on button at bounding box center [299, 158] width 11 height 11
click at [293, 186] on div "0 Logros Logros obtenidos Aún no hay logros agregados Nota: 70.00" at bounding box center [276, 184] width 59 height 23
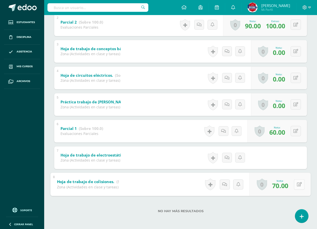
click at [297, 185] on icon at bounding box center [299, 184] width 5 height 4
type input "60"
click at [297, 157] on icon at bounding box center [295, 158] width 5 height 4
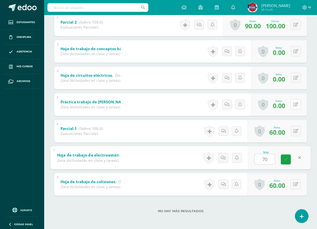
type input "70"
click at [298, 103] on button at bounding box center [296, 104] width 10 height 10
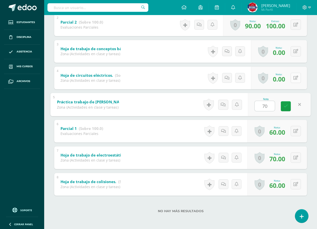
type input "70"
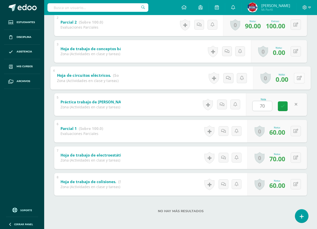
click at [297, 79] on icon at bounding box center [299, 78] width 5 height 4
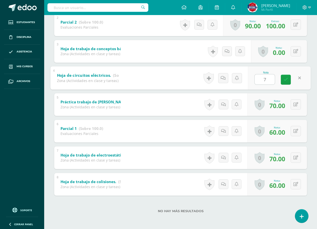
type input "70"
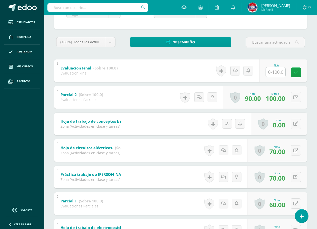
scroll to position [13, 0]
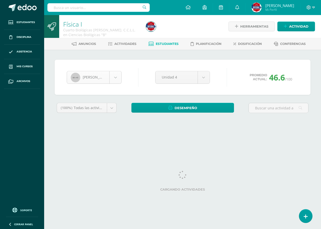
click at [84, 74] on body "Estudiantes Disciplina Asistencia Mis cursos Archivos Soporte Ayuda Reportar un…" at bounding box center [160, 67] width 321 height 135
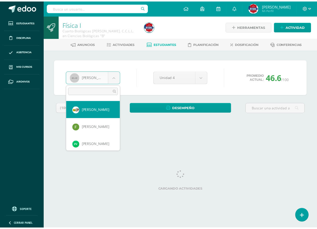
scroll to position [259, 0]
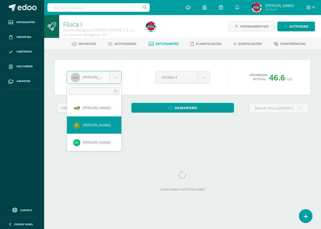
select select "1117"
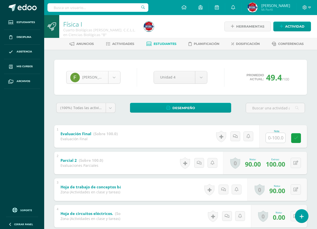
click at [85, 77] on body "Estudiantes Disciplina Asistencia Mis cursos Archivos Soporte Ayuda Reportar un…" at bounding box center [158, 183] width 317 height 367
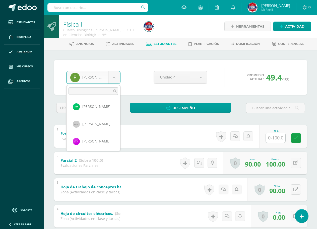
scroll to position [296, 0]
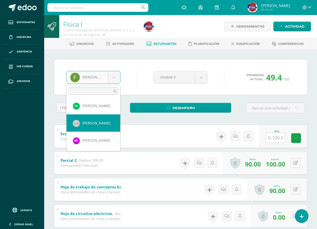
select select "1119"
